Goal: Task Accomplishment & Management: Use online tool/utility

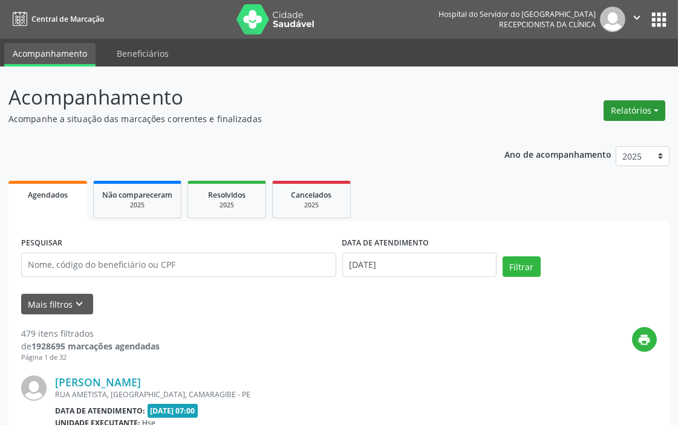
click at [644, 109] on button "Relatórios" at bounding box center [635, 110] width 62 height 21
click at [563, 135] on link "Agendamentos" at bounding box center [601, 136] width 130 height 17
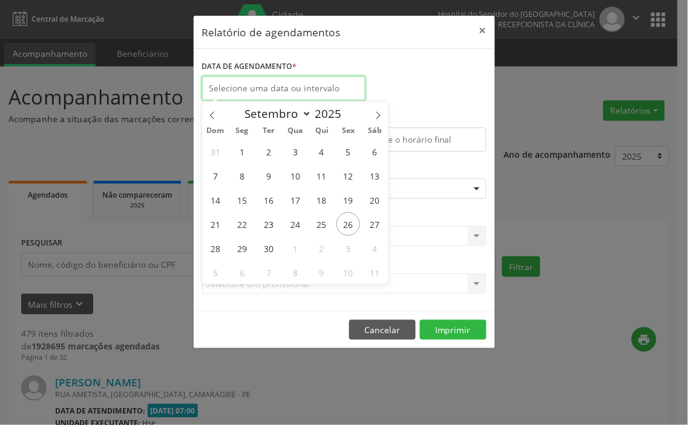
click at [243, 83] on input "text" at bounding box center [283, 88] width 163 height 24
click at [345, 222] on span "26" at bounding box center [348, 224] width 24 height 24
type input "[DATE]"
click at [352, 224] on span "26" at bounding box center [348, 224] width 24 height 24
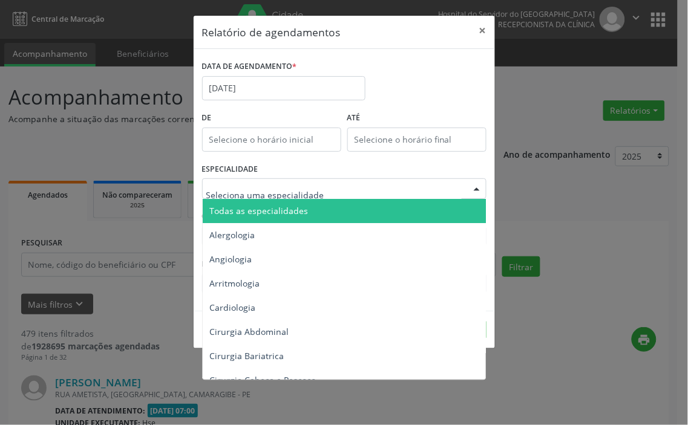
click at [238, 179] on div at bounding box center [344, 189] width 284 height 21
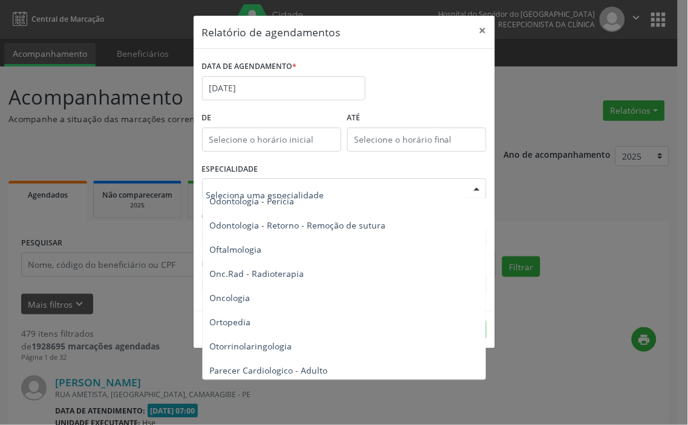
scroll to position [1634, 0]
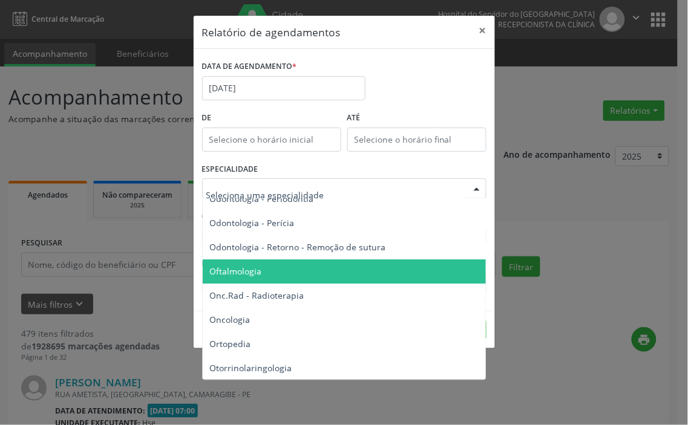
click at [266, 274] on span "Oftalmologia" at bounding box center [345, 272] width 285 height 24
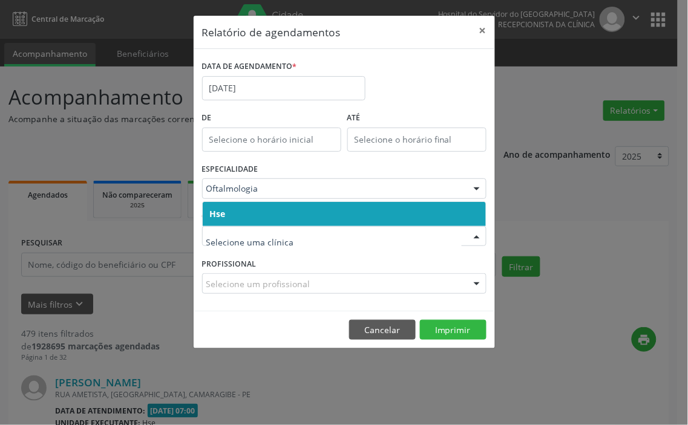
click at [263, 246] on input "text" at bounding box center [333, 243] width 255 height 24
click at [266, 212] on span "Hse" at bounding box center [344, 214] width 283 height 24
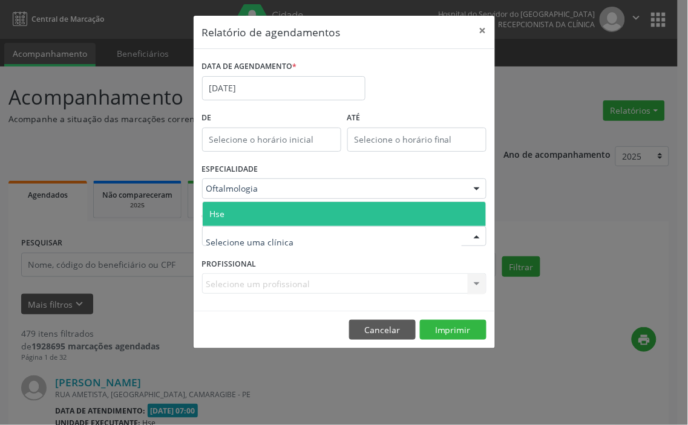
click at [261, 209] on span "Hse" at bounding box center [344, 214] width 283 height 24
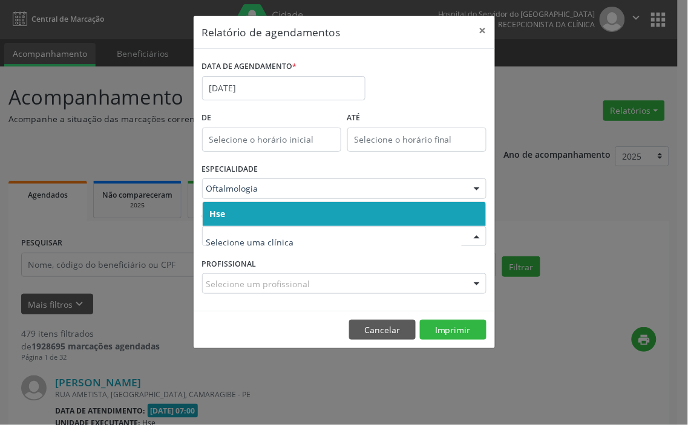
drag, startPoint x: 258, startPoint y: 226, endPoint x: 264, endPoint y: 209, distance: 17.8
click at [259, 226] on div at bounding box center [344, 236] width 284 height 21
click at [261, 233] on input "text" at bounding box center [333, 243] width 255 height 24
click at [252, 205] on span "Hse" at bounding box center [344, 214] width 283 height 24
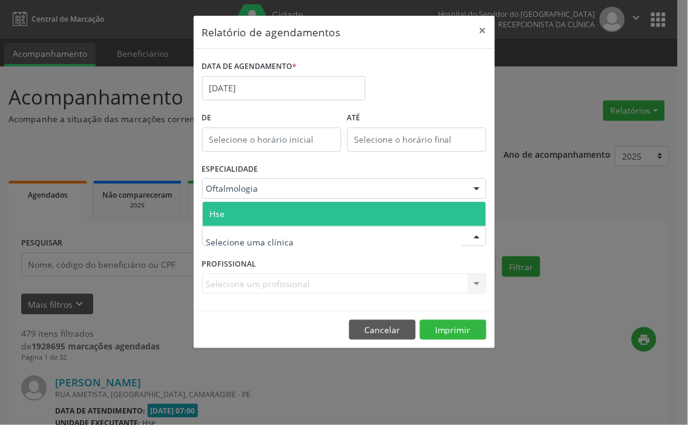
click at [237, 215] on span "Hse" at bounding box center [344, 214] width 283 height 24
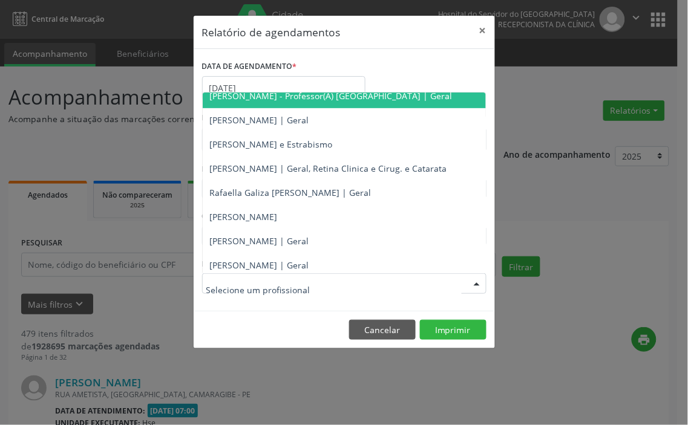
scroll to position [134, 0]
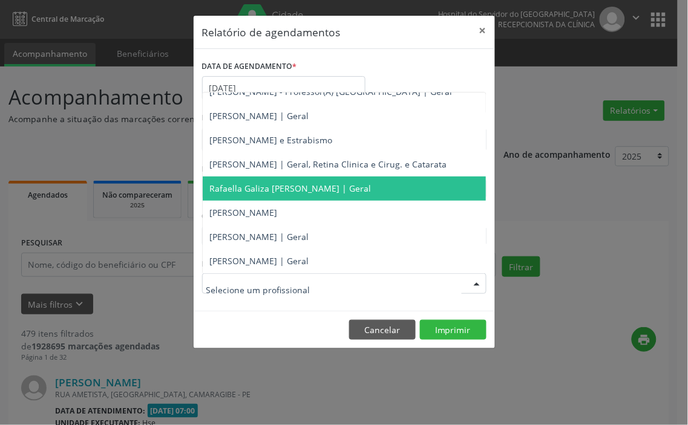
click at [247, 188] on span "Rafaella Galiza [PERSON_NAME] | Geral" at bounding box center [291, 188] width 162 height 11
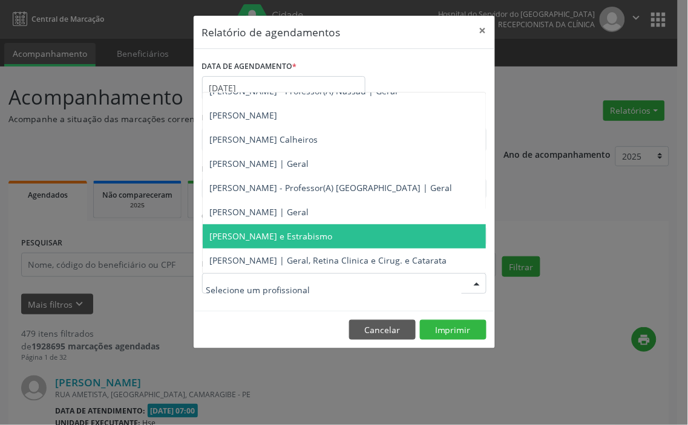
scroll to position [0, 0]
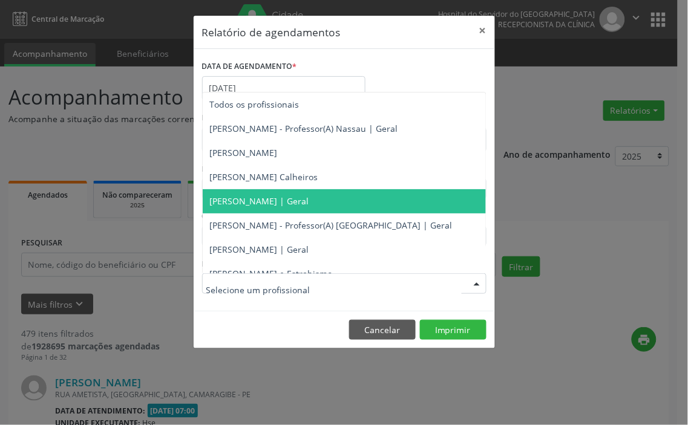
click at [243, 201] on span "[PERSON_NAME] | Geral" at bounding box center [259, 200] width 99 height 11
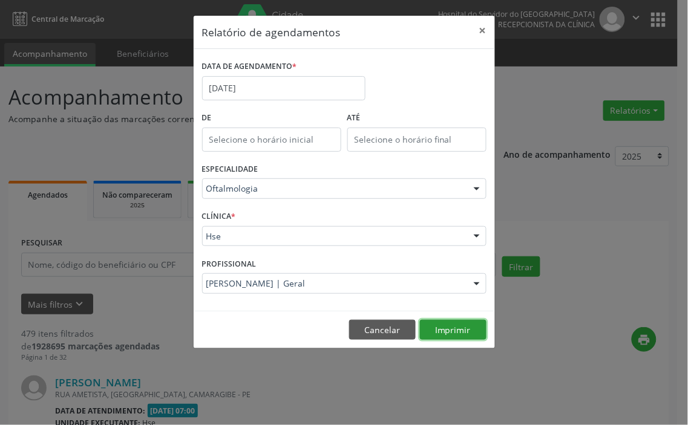
click at [447, 329] on button "Imprimir" at bounding box center [453, 330] width 67 height 21
